Goal: Book appointment/travel/reservation

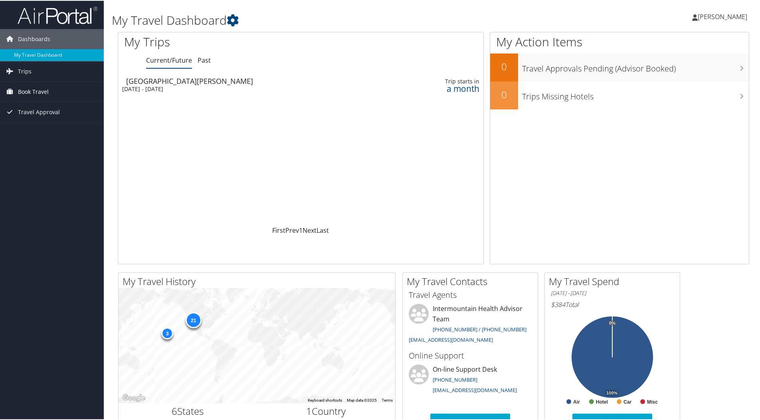
click at [46, 89] on span "Book Travel" at bounding box center [33, 91] width 31 height 20
click at [83, 128] on link "Book/Manage Online Trips" at bounding box center [52, 131] width 104 height 12
